Goal: Find contact information: Find contact information

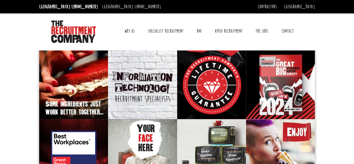
click at [284, 29] on link "Contact" at bounding box center [287, 31] width 21 height 14
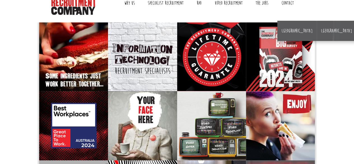
scroll to position [30, 0]
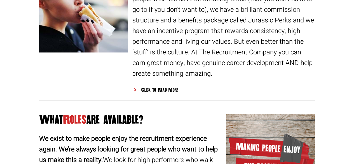
drag, startPoint x: 355, startPoint y: 23, endPoint x: 348, endPoint y: 95, distance: 72.2
click at [348, 95] on html "Sydney: +61 2 8346 6700 Dublin: +353 1 697 2548 Contractors Timesheets Why Cont…" at bounding box center [177, 45] width 354 height 1172
